Goal: Feedback & Contribution: Submit feedback/report problem

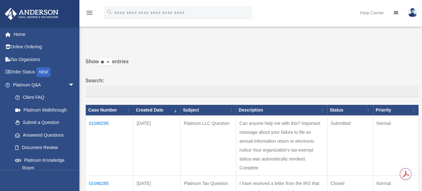
click at [373, 12] on link "Help Center" at bounding box center [373, 12] width 34 height 25
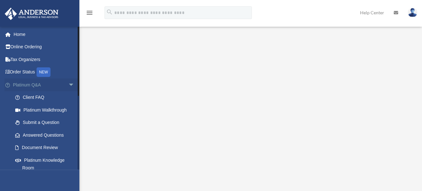
click at [68, 84] on span "arrow_drop_down" at bounding box center [74, 84] width 13 height 13
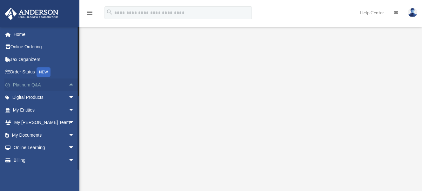
click at [68, 84] on span "arrow_drop_up" at bounding box center [74, 84] width 13 height 13
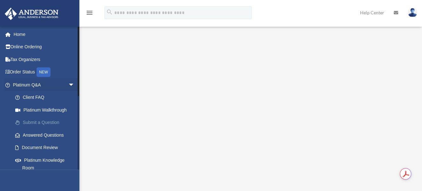
click at [53, 120] on link "Submit a Question" at bounding box center [46, 122] width 75 height 13
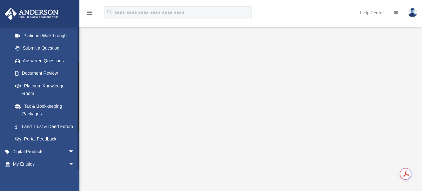
scroll to position [111, 0]
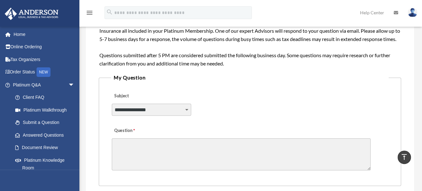
scroll to position [95, 0]
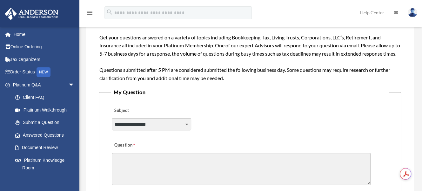
click at [186, 130] on select "**********" at bounding box center [151, 124] width 79 height 12
select select "******"
click at [112, 125] on select "**********" at bounding box center [151, 124] width 79 height 12
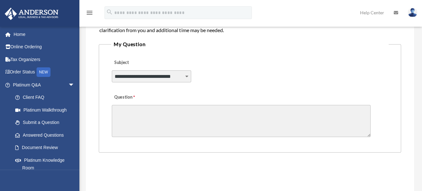
scroll to position [159, 0]
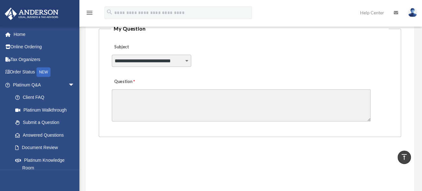
click at [192, 109] on textarea "Question" at bounding box center [241, 105] width 259 height 32
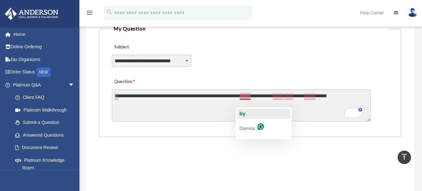
click at [246, 111] on button "by" at bounding box center [263, 114] width 53 height 10
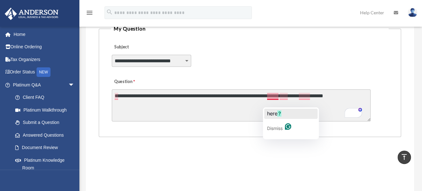
click at [274, 113] on span "here" at bounding box center [272, 113] width 10 height 6
click at [285, 111] on span "And" at bounding box center [285, 113] width 10 height 6
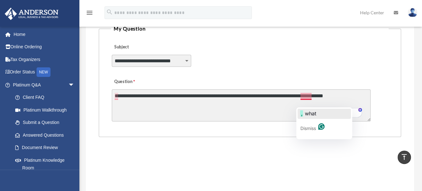
click at [310, 111] on span "what" at bounding box center [310, 113] width 11 height 6
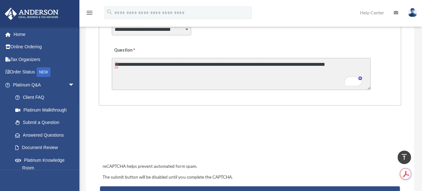
scroll to position [222, 0]
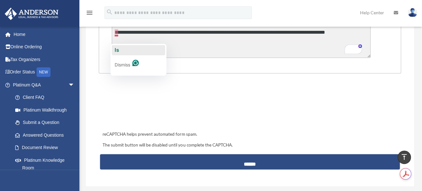
click at [117, 47] on span "Is" at bounding box center [116, 50] width 4 height 6
type textarea "**********"
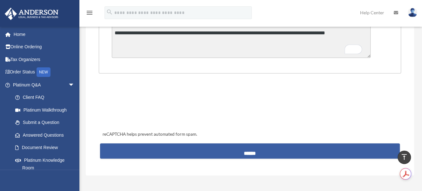
click at [254, 158] on input "******" at bounding box center [250, 150] width 300 height 15
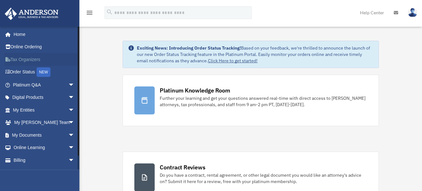
click at [19, 60] on link "Tax Organizers" at bounding box center [44, 59] width 80 height 13
click at [68, 133] on span "arrow_drop_down" at bounding box center [74, 135] width 13 height 13
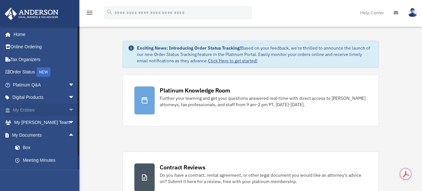
click at [68, 108] on span "arrow_drop_down" at bounding box center [74, 110] width 13 height 13
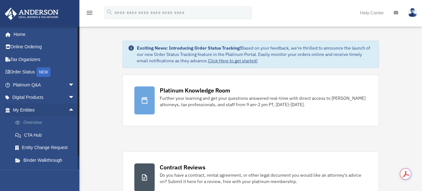
click at [29, 122] on link "Overview" at bounding box center [46, 122] width 75 height 13
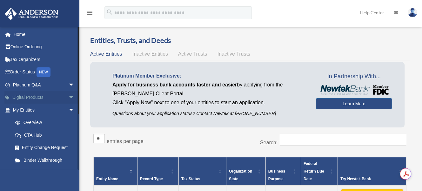
click at [48, 95] on link "Digital Products arrow_drop_down" at bounding box center [44, 97] width 80 height 13
click at [68, 97] on span "arrow_drop_down" at bounding box center [74, 97] width 13 height 13
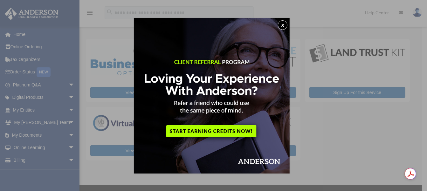
click at [284, 24] on button "x" at bounding box center [283, 25] width 10 height 10
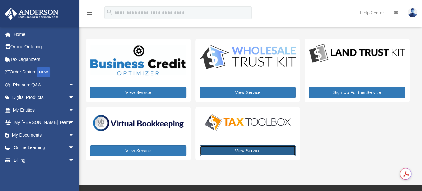
click at [248, 150] on link "View Service" at bounding box center [248, 150] width 96 height 11
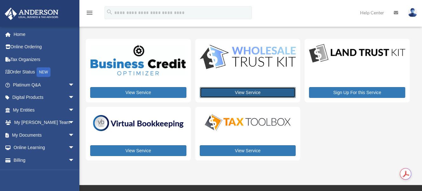
click at [244, 90] on link "View Service" at bounding box center [248, 92] width 96 height 11
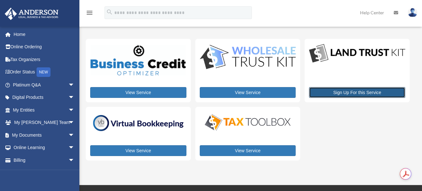
click at [357, 91] on link "Sign Up For this Service" at bounding box center [357, 92] width 96 height 11
